Goal: Check status: Check status

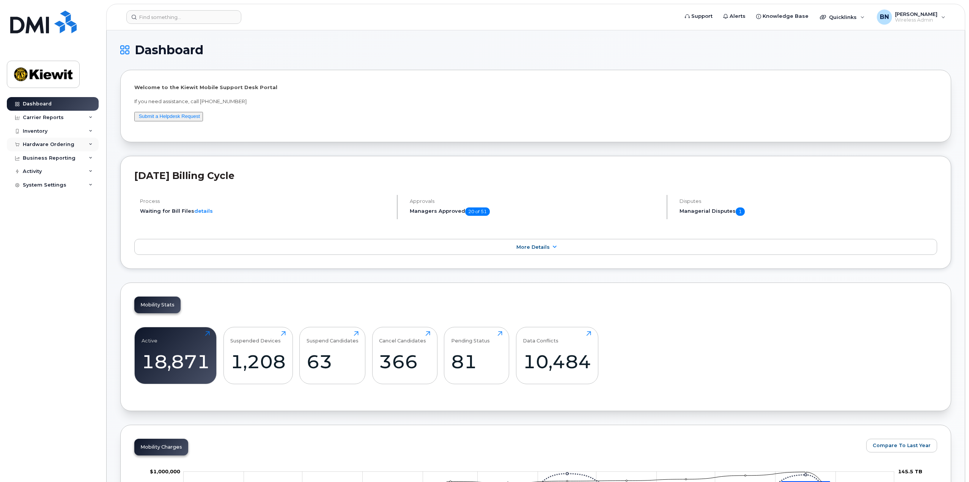
click at [85, 148] on div "Hardware Ordering" at bounding box center [53, 145] width 92 height 14
click at [61, 172] on link "Orders" at bounding box center [59, 173] width 79 height 14
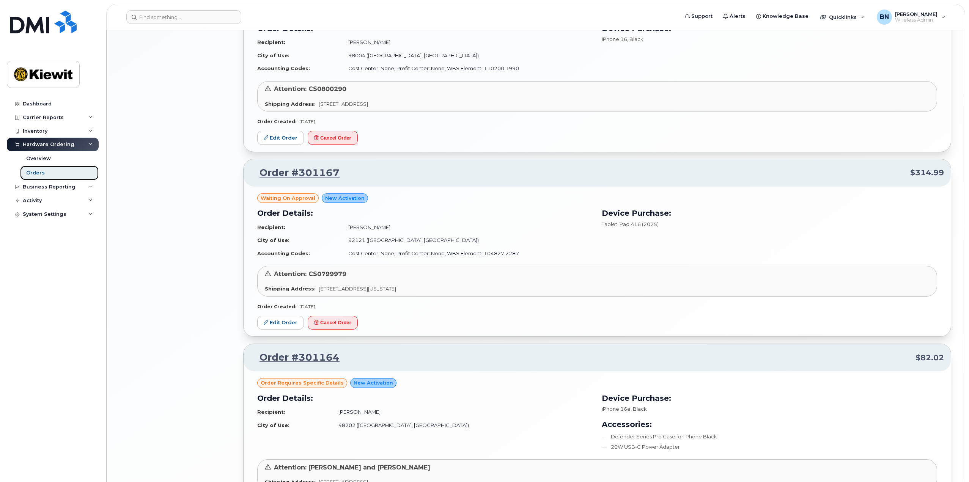
scroll to position [1266, 0]
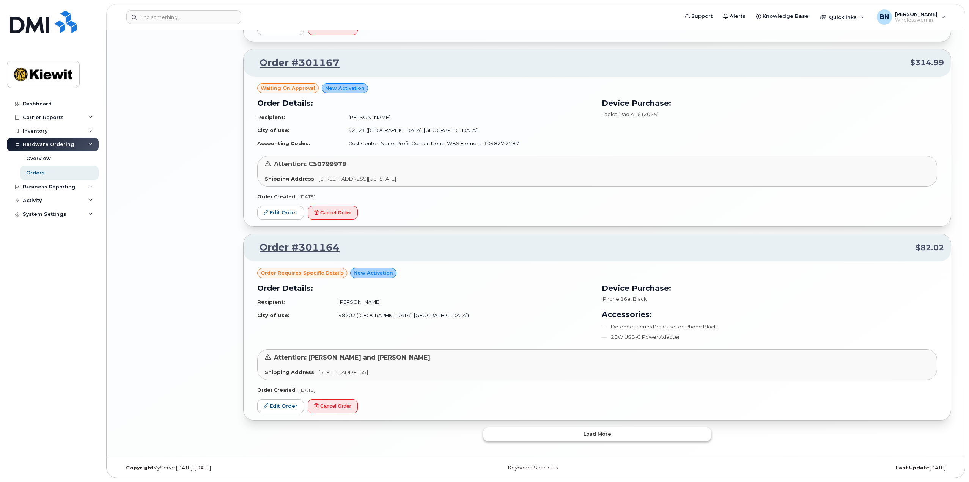
click at [612, 433] on button "Load more" at bounding box center [597, 435] width 228 height 14
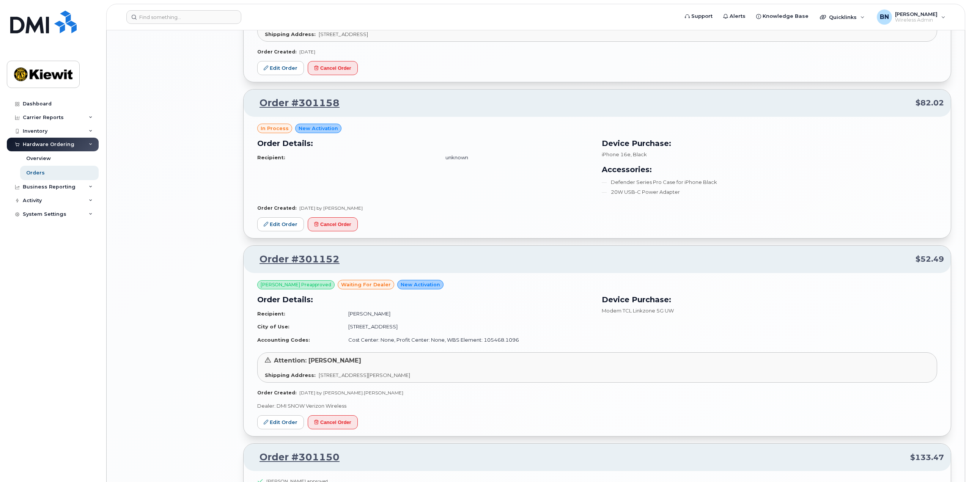
scroll to position [2139, 0]
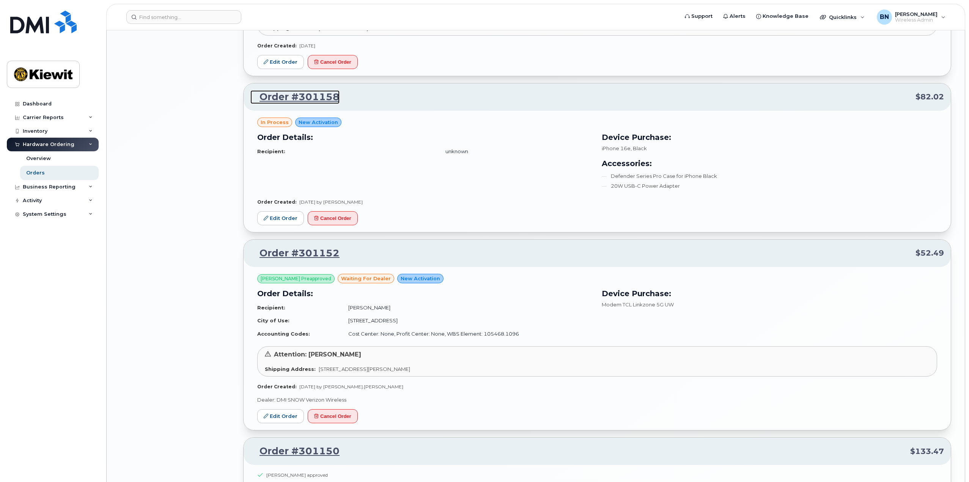
click at [324, 100] on link "Order #301158" at bounding box center [294, 97] width 89 height 14
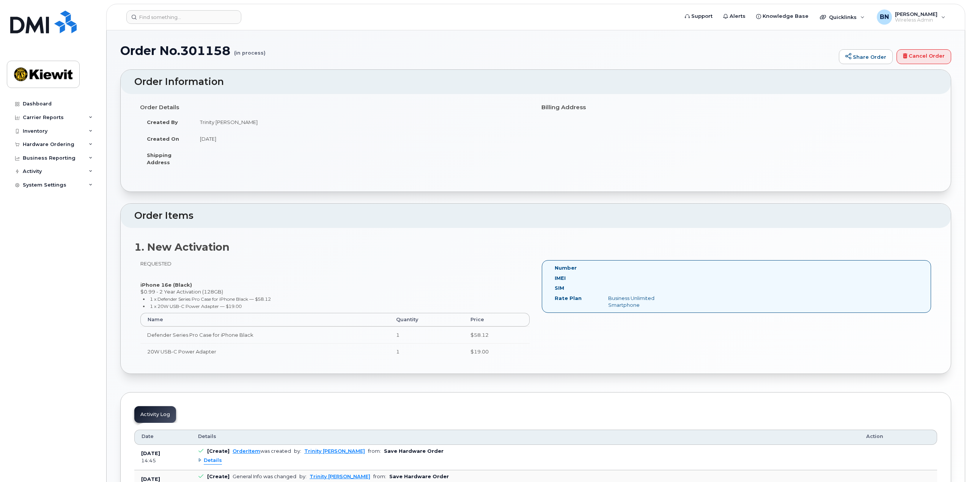
drag, startPoint x: 232, startPoint y: 49, endPoint x: 184, endPoint y: 58, distance: 49.3
click at [184, 58] on div "Order No.301158 (in process) Share Order Cancel Order" at bounding box center [535, 56] width 831 height 25
drag, startPoint x: 184, startPoint y: 55, endPoint x: 232, endPoint y: 46, distance: 48.3
click at [235, 46] on h1 "Order No.301158 (in process)" at bounding box center [477, 50] width 715 height 13
copy h1 "301158"
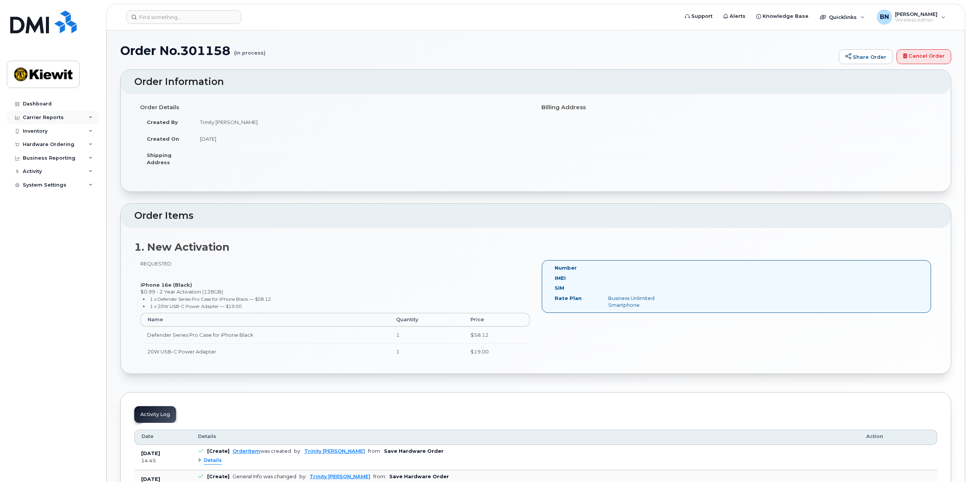
click at [84, 120] on div "Carrier Reports" at bounding box center [53, 118] width 92 height 14
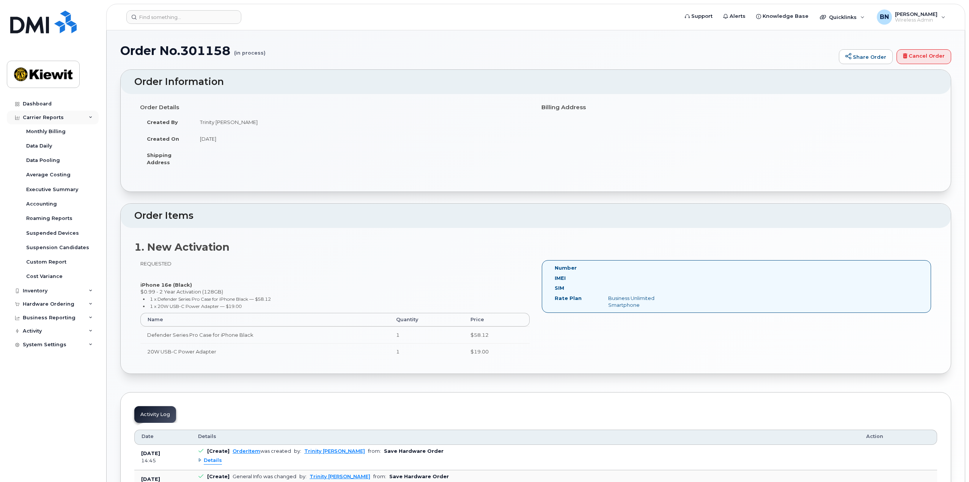
click at [86, 121] on div "Carrier Reports" at bounding box center [53, 118] width 92 height 14
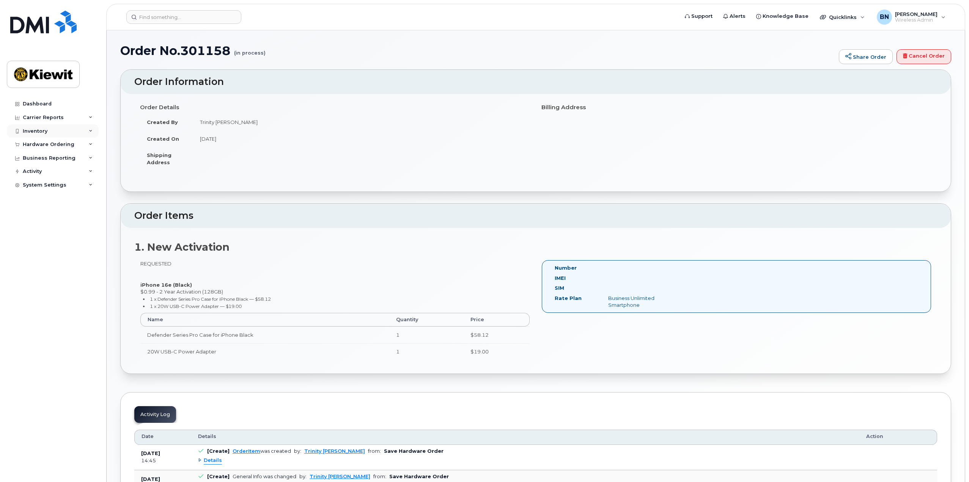
click at [85, 133] on div "Inventory" at bounding box center [53, 131] width 92 height 14
click at [84, 217] on div "Hardware Ordering" at bounding box center [53, 218] width 92 height 14
click at [68, 245] on link "Orders" at bounding box center [59, 245] width 79 height 14
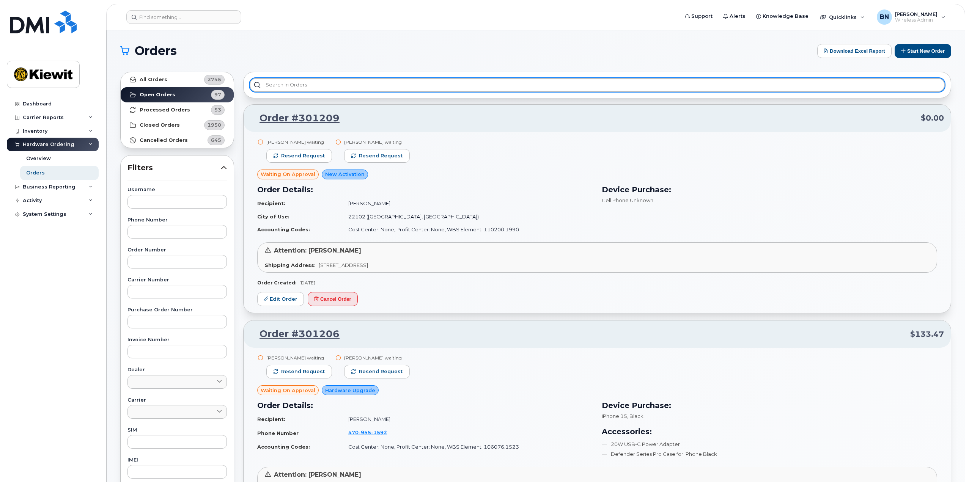
click at [294, 89] on input "text" at bounding box center [597, 85] width 695 height 14
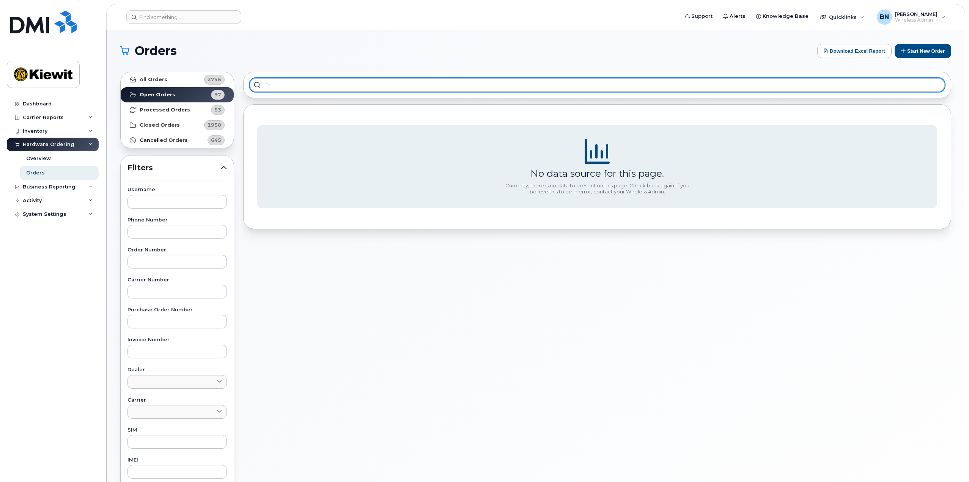
type input "T"
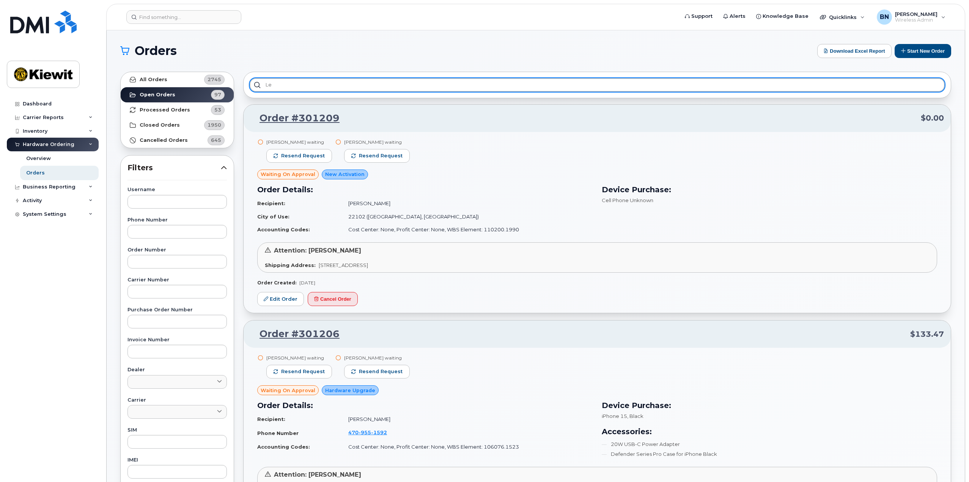
type input "L"
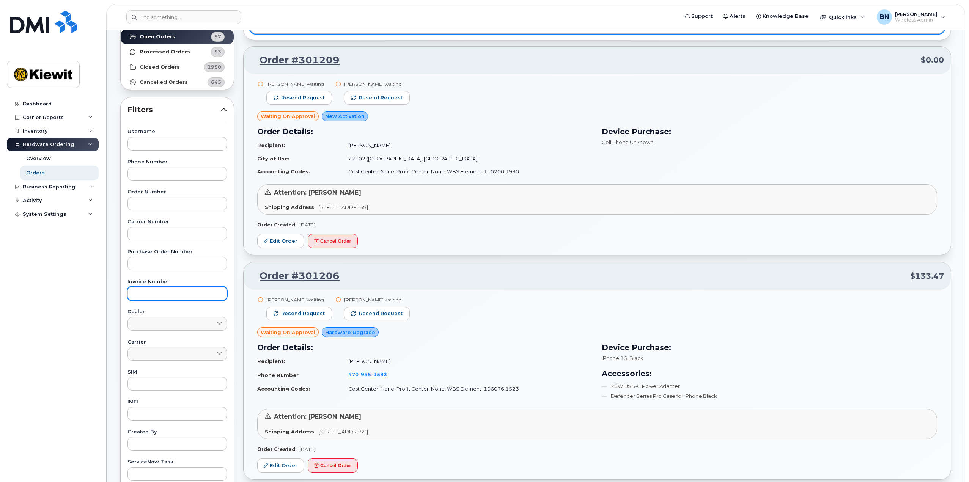
scroll to position [76, 0]
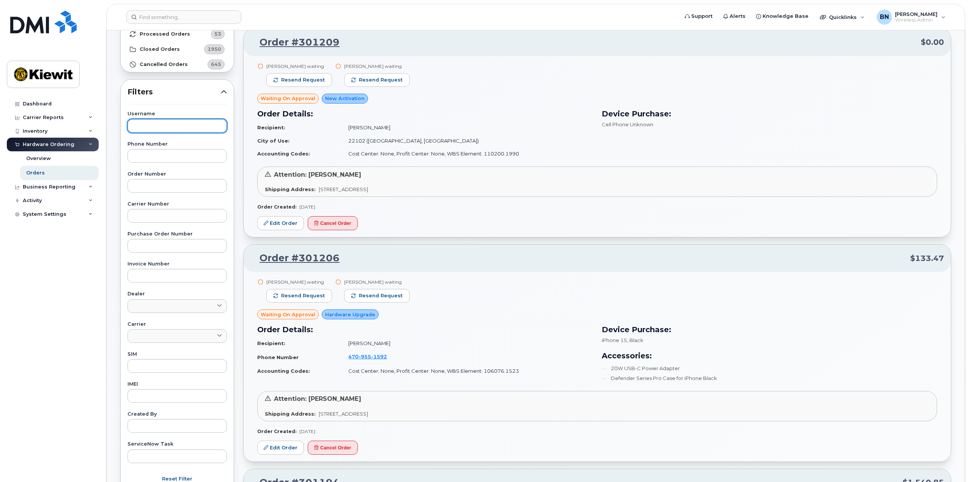
click at [192, 127] on input "text" at bounding box center [176, 126] width 99 height 14
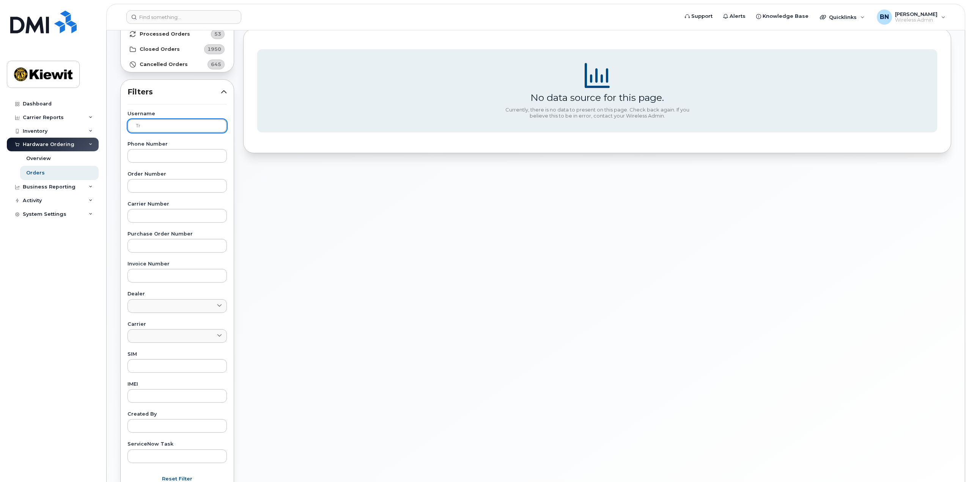
type input "T"
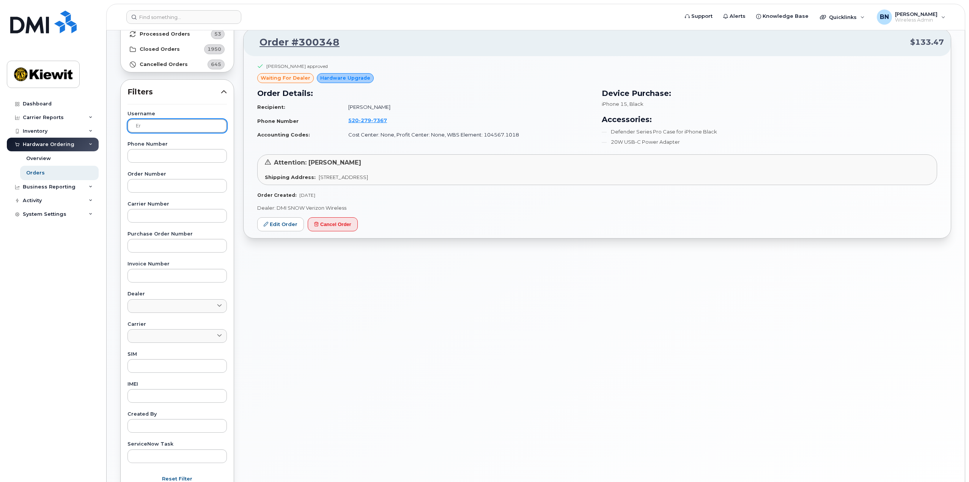
type input "E"
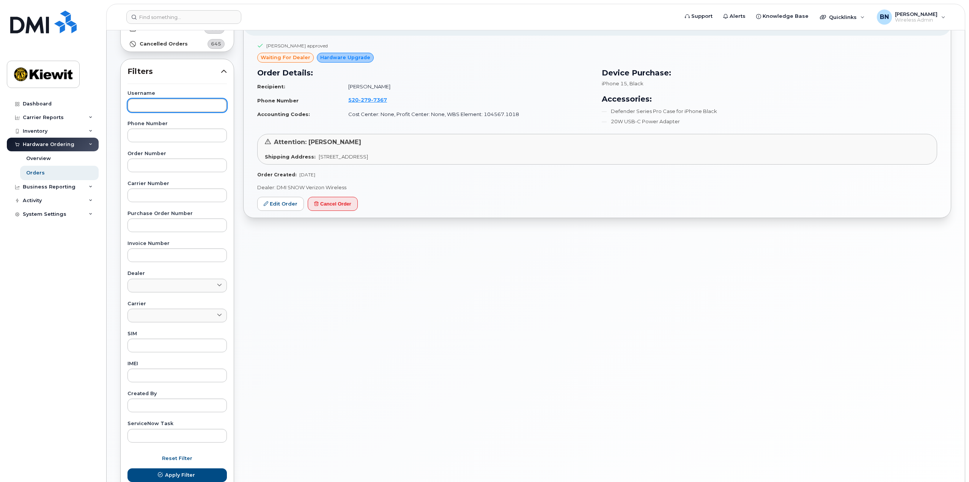
scroll to position [114, 0]
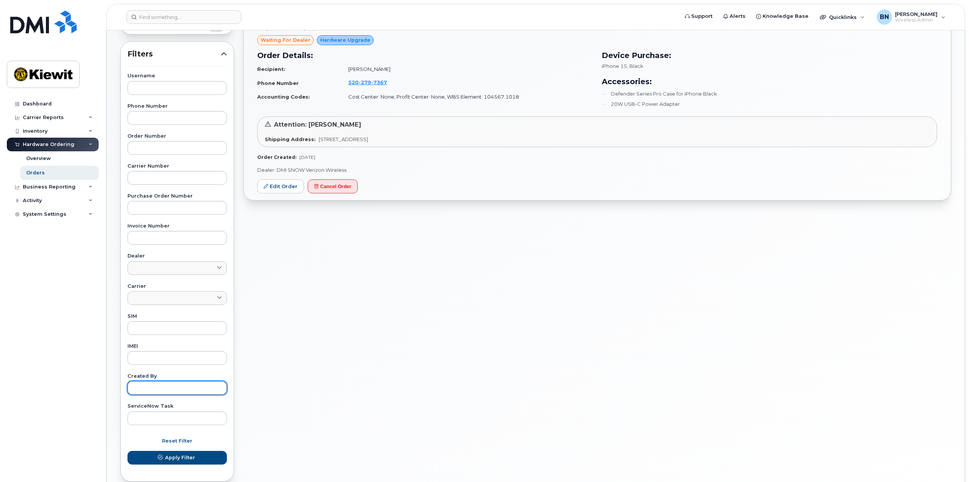
click at [186, 390] on input "text" at bounding box center [176, 388] width 99 height 14
type input "trinity"
click at [127, 451] on button "Apply Filter" at bounding box center [176, 458] width 99 height 14
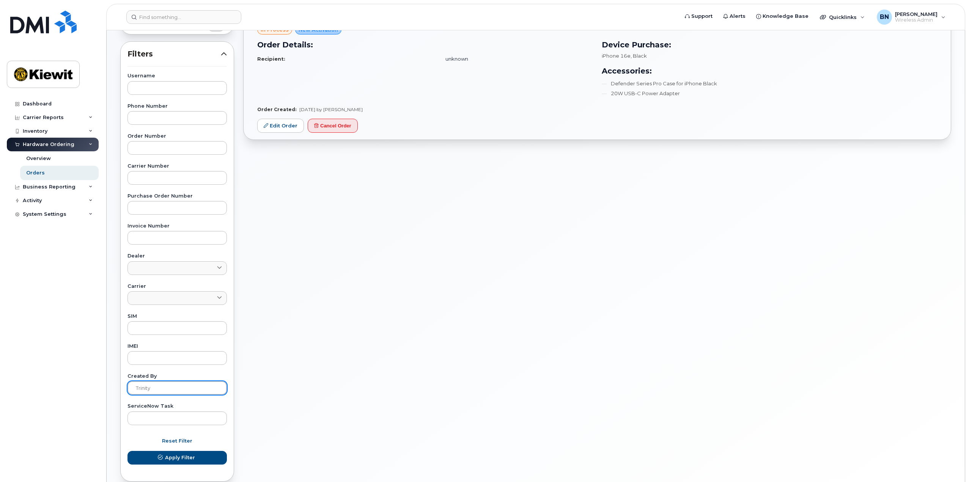
click at [173, 388] on input "trinity" at bounding box center [176, 388] width 99 height 14
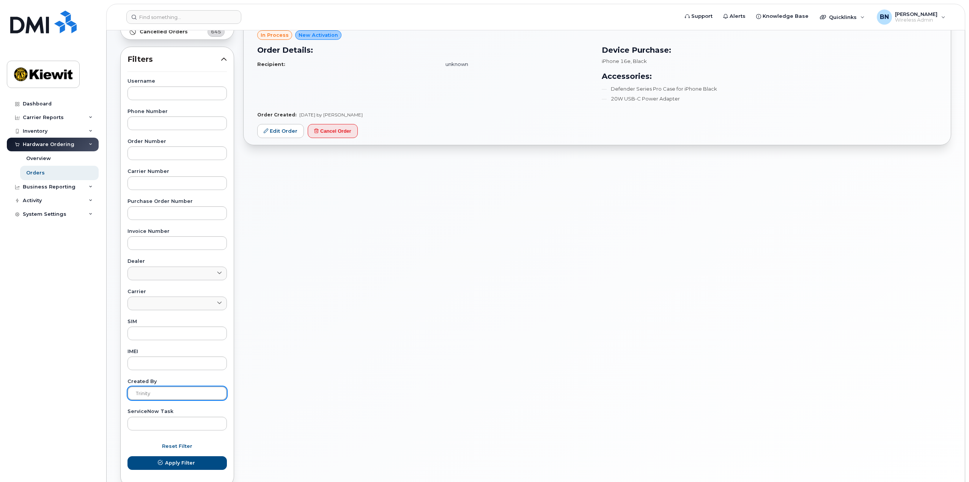
scroll to position [151, 0]
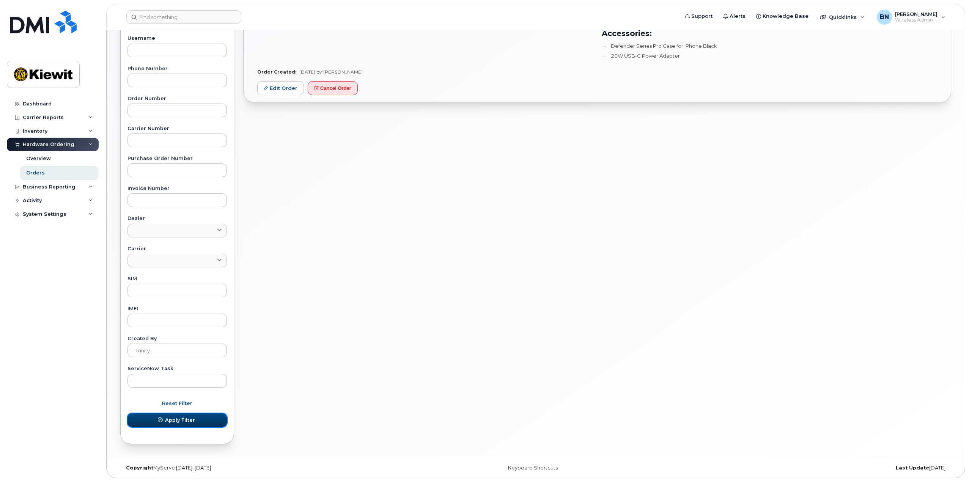
click at [198, 420] on button "Apply Filter" at bounding box center [176, 421] width 99 height 14
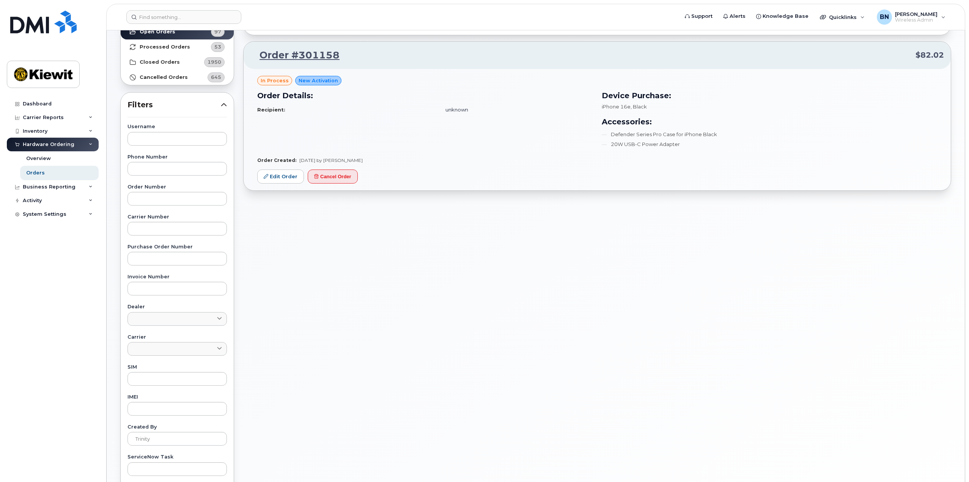
scroll to position [38, 0]
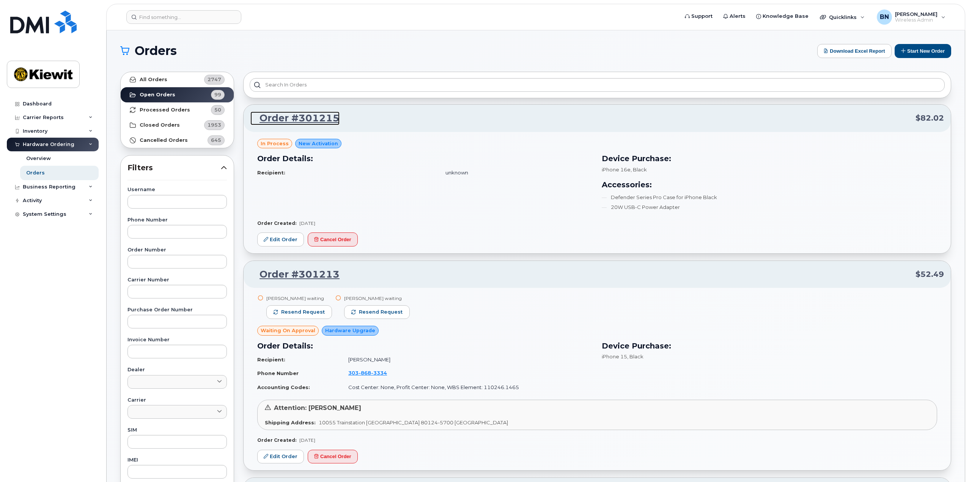
click at [324, 115] on link "Order #301215" at bounding box center [294, 119] width 89 height 14
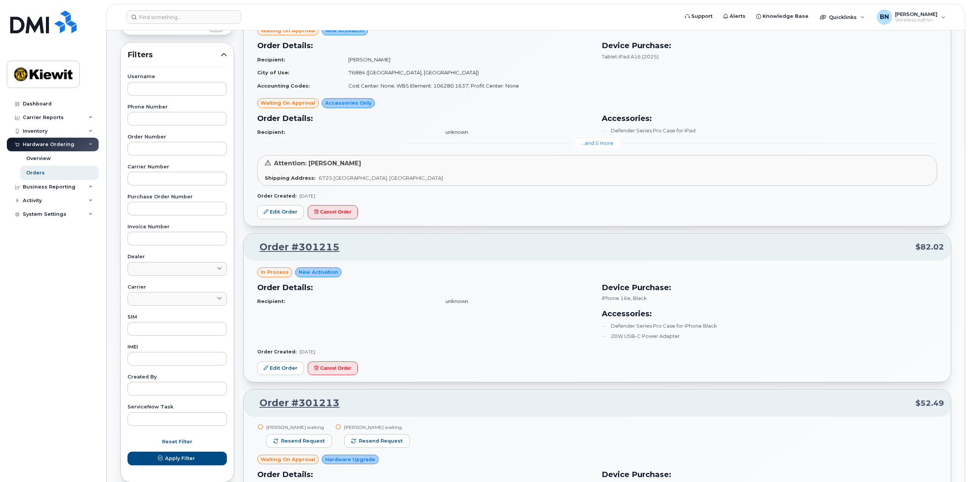
scroll to position [114, 0]
click at [303, 245] on link "Order #301215" at bounding box center [294, 247] width 89 height 14
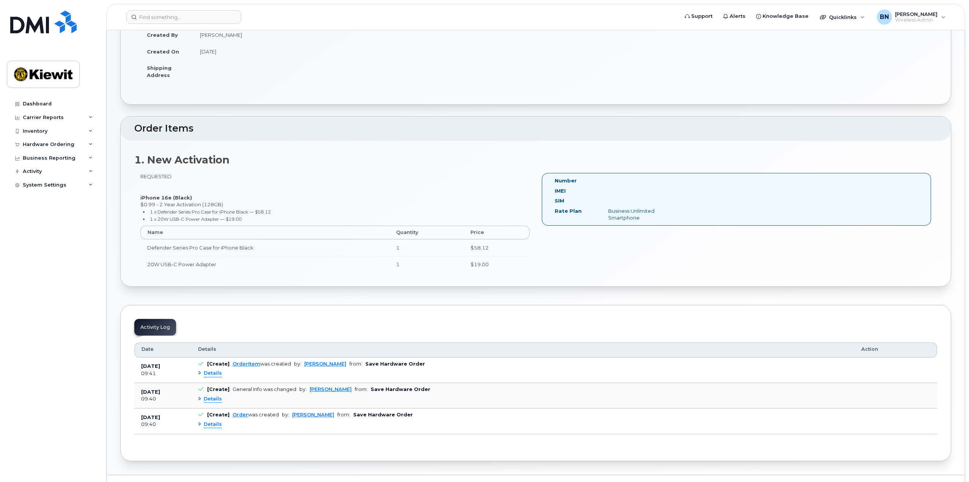
scroll to position [104, 0]
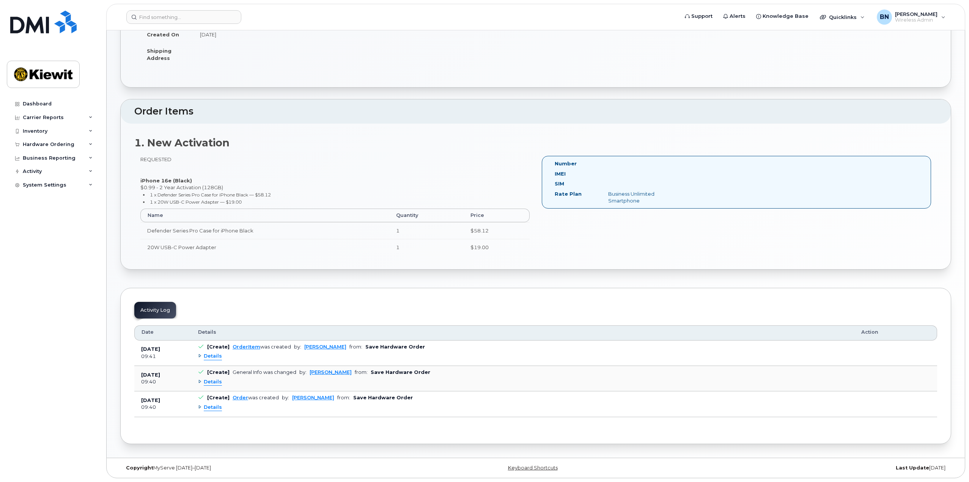
click at [203, 409] on div "Details" at bounding box center [210, 407] width 24 height 7
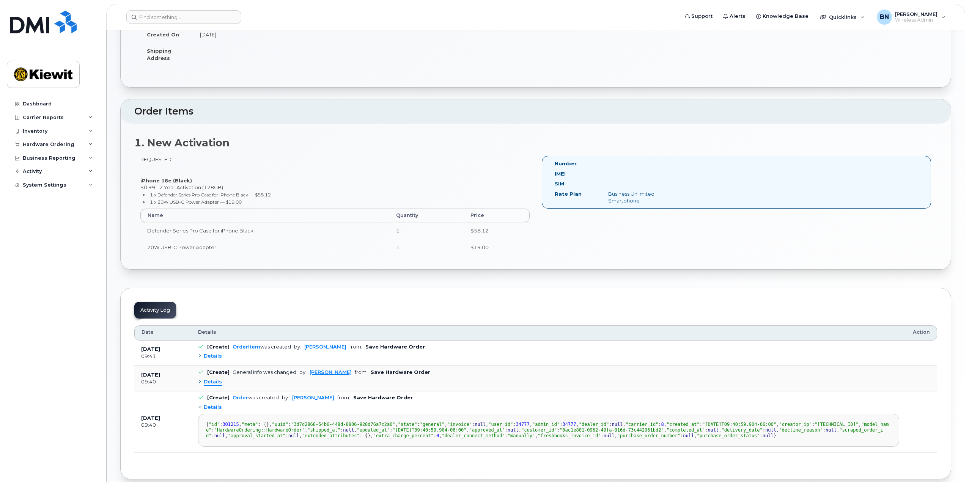
click at [208, 382] on span "Details" at bounding box center [213, 382] width 18 height 7
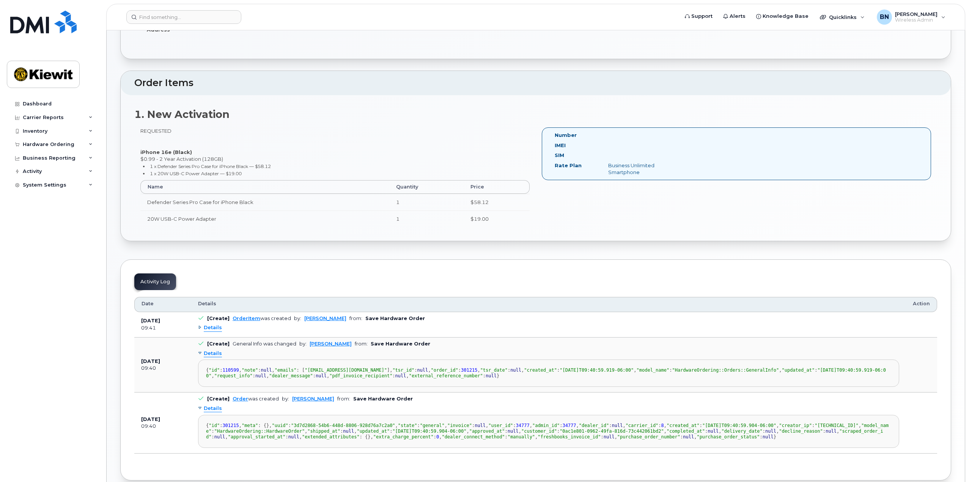
scroll to position [218, 0]
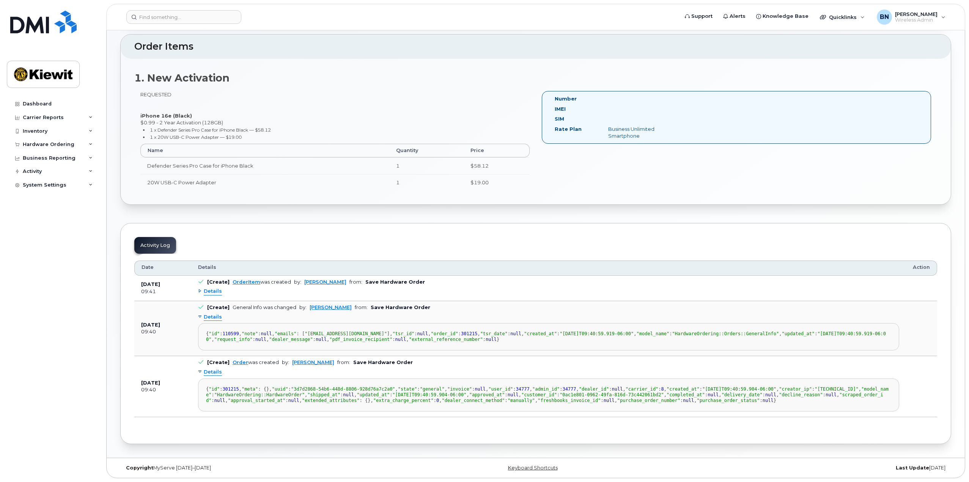
click at [212, 288] on span "Details" at bounding box center [213, 291] width 18 height 7
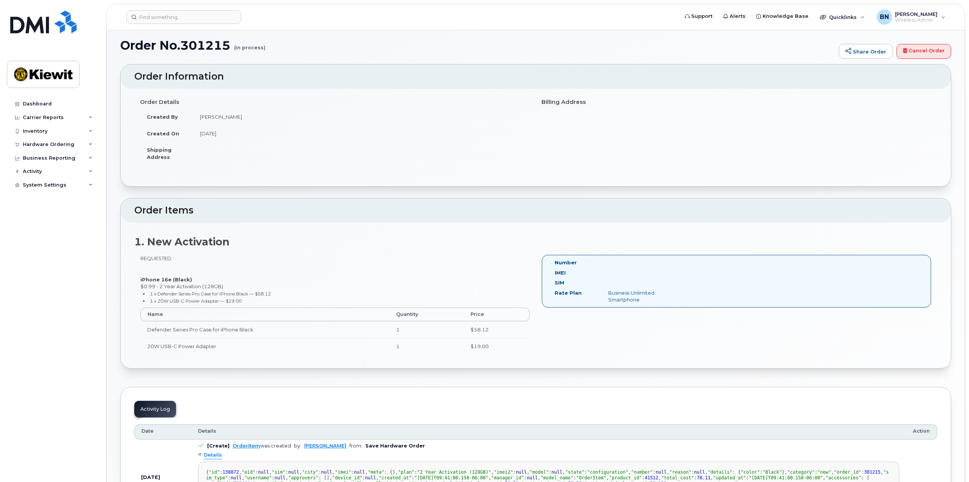
scroll to position [0, 0]
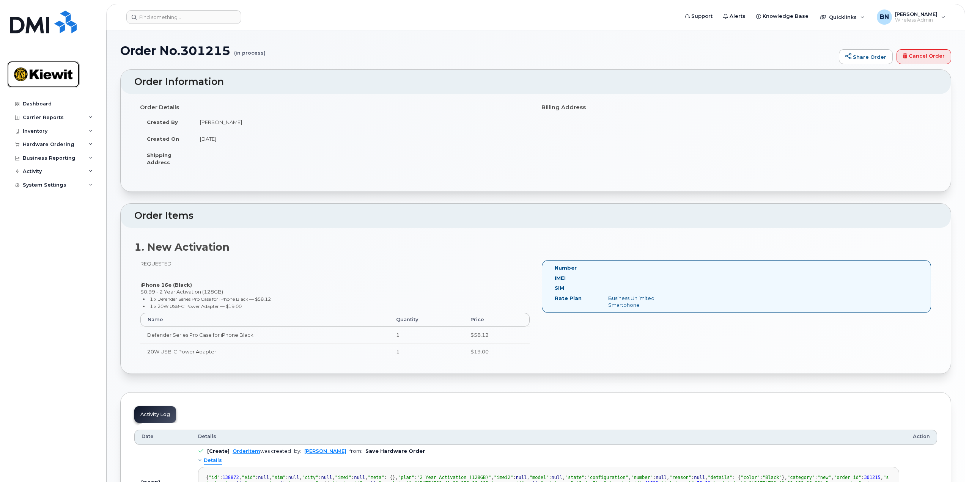
click at [50, 74] on img at bounding box center [43, 74] width 58 height 22
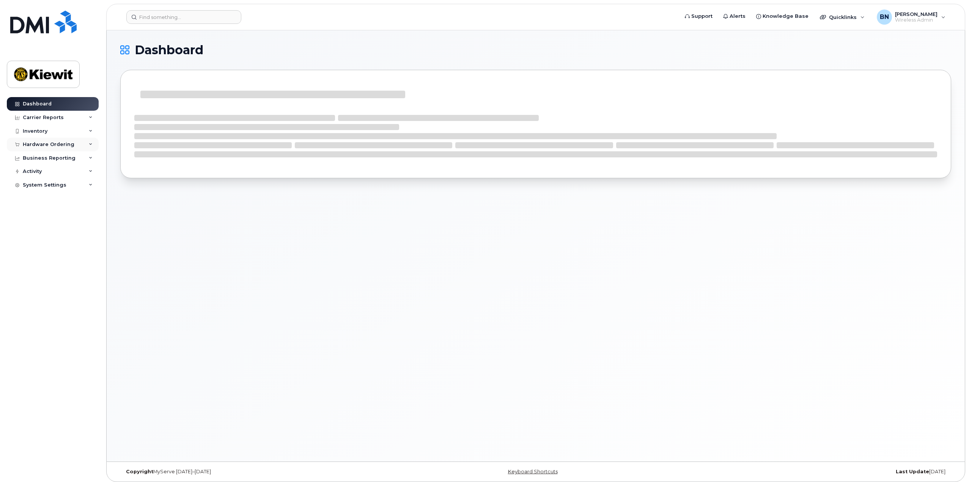
click at [66, 149] on div "Hardware Ordering" at bounding box center [53, 145] width 92 height 14
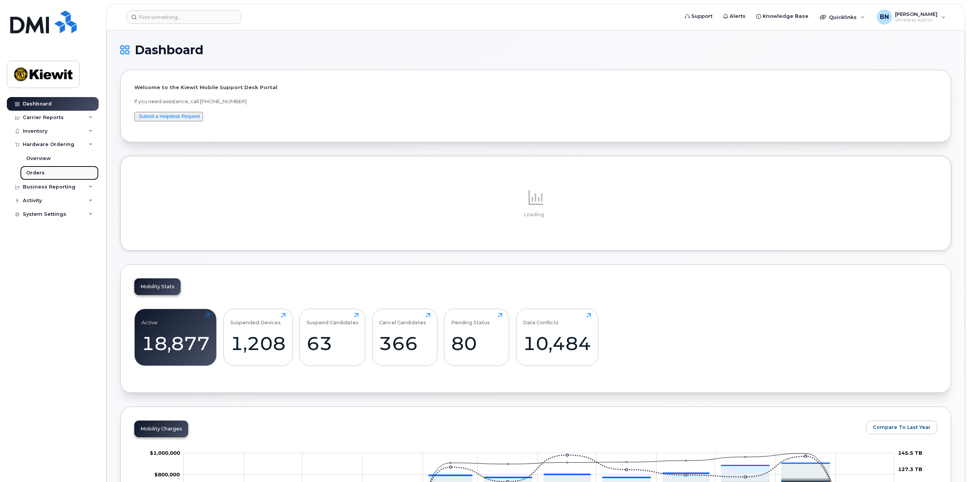
click at [56, 173] on link "Orders" at bounding box center [59, 173] width 79 height 14
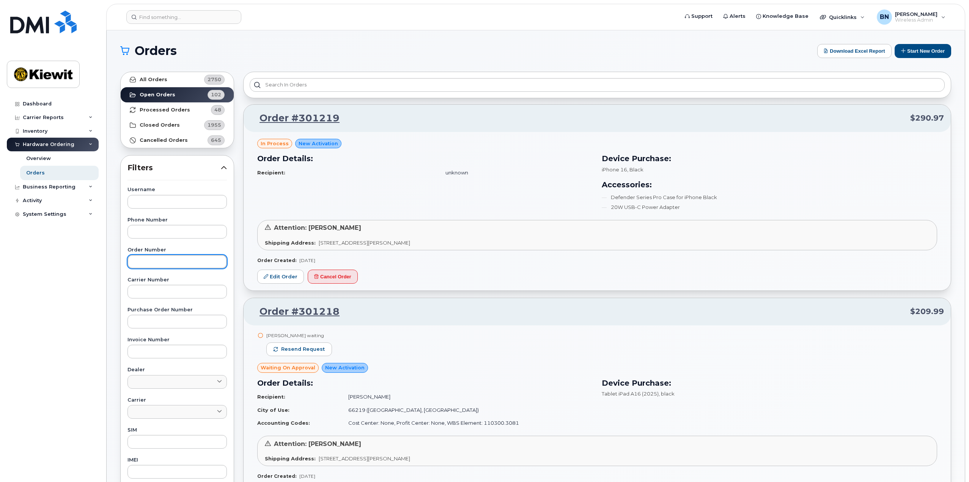
click at [167, 262] on input "text" at bounding box center [176, 262] width 99 height 14
paste input "301158"
type input "301158"
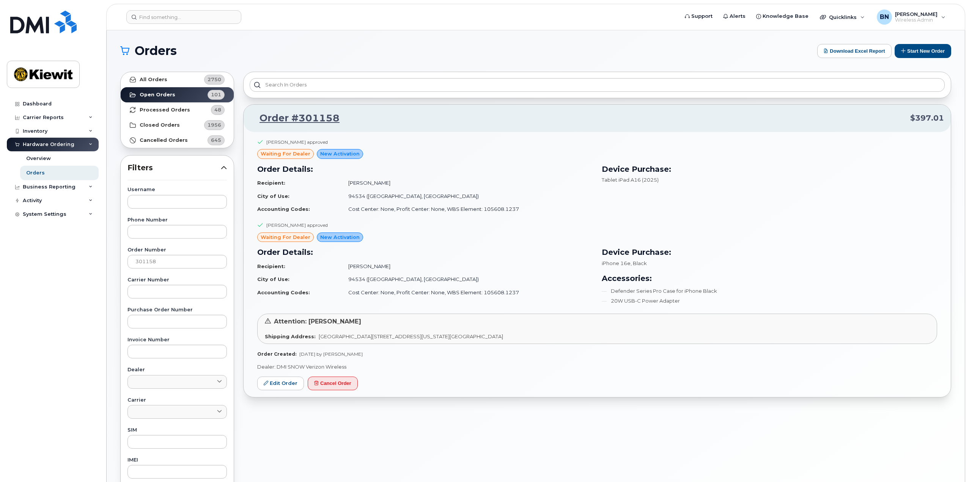
click at [555, 249] on h3 "Order Details:" at bounding box center [424, 252] width 335 height 11
click at [319, 118] on link "Order #301158" at bounding box center [294, 119] width 89 height 14
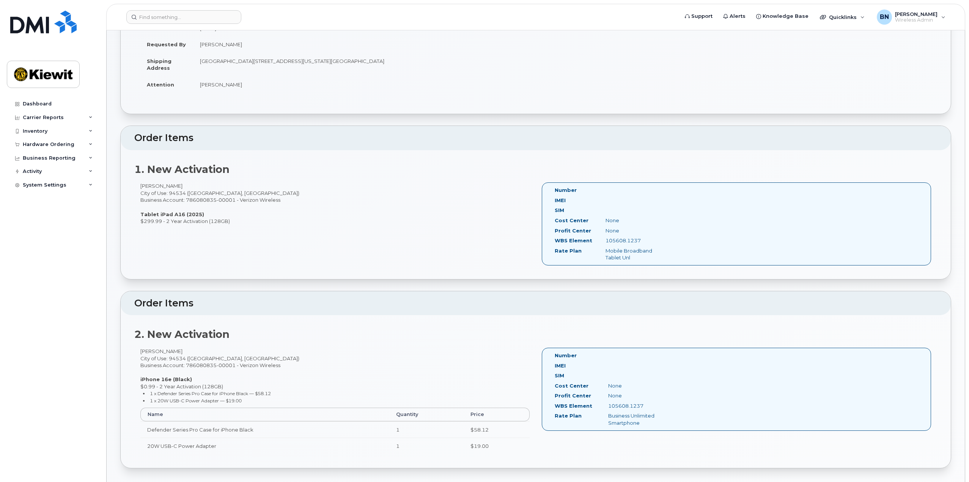
scroll to position [114, 0]
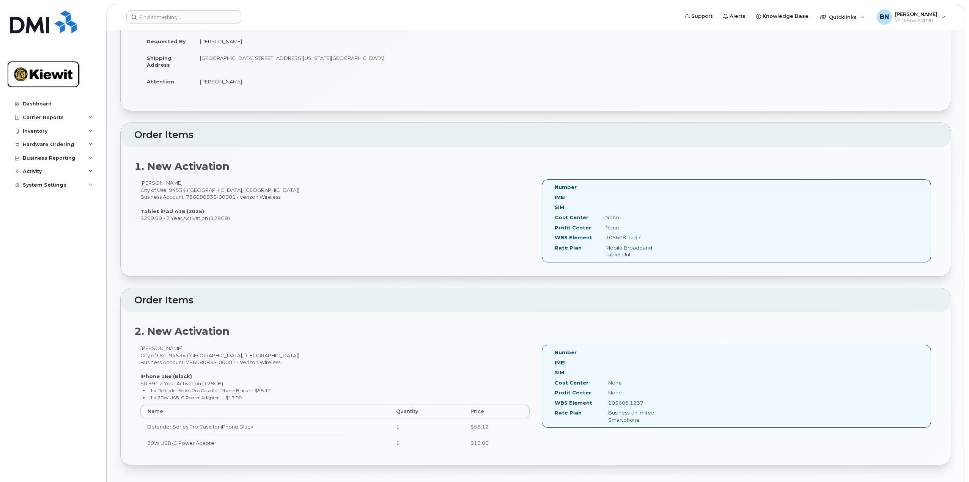
click at [44, 71] on img at bounding box center [43, 74] width 58 height 22
